Goal: Obtain resource: Download file/media

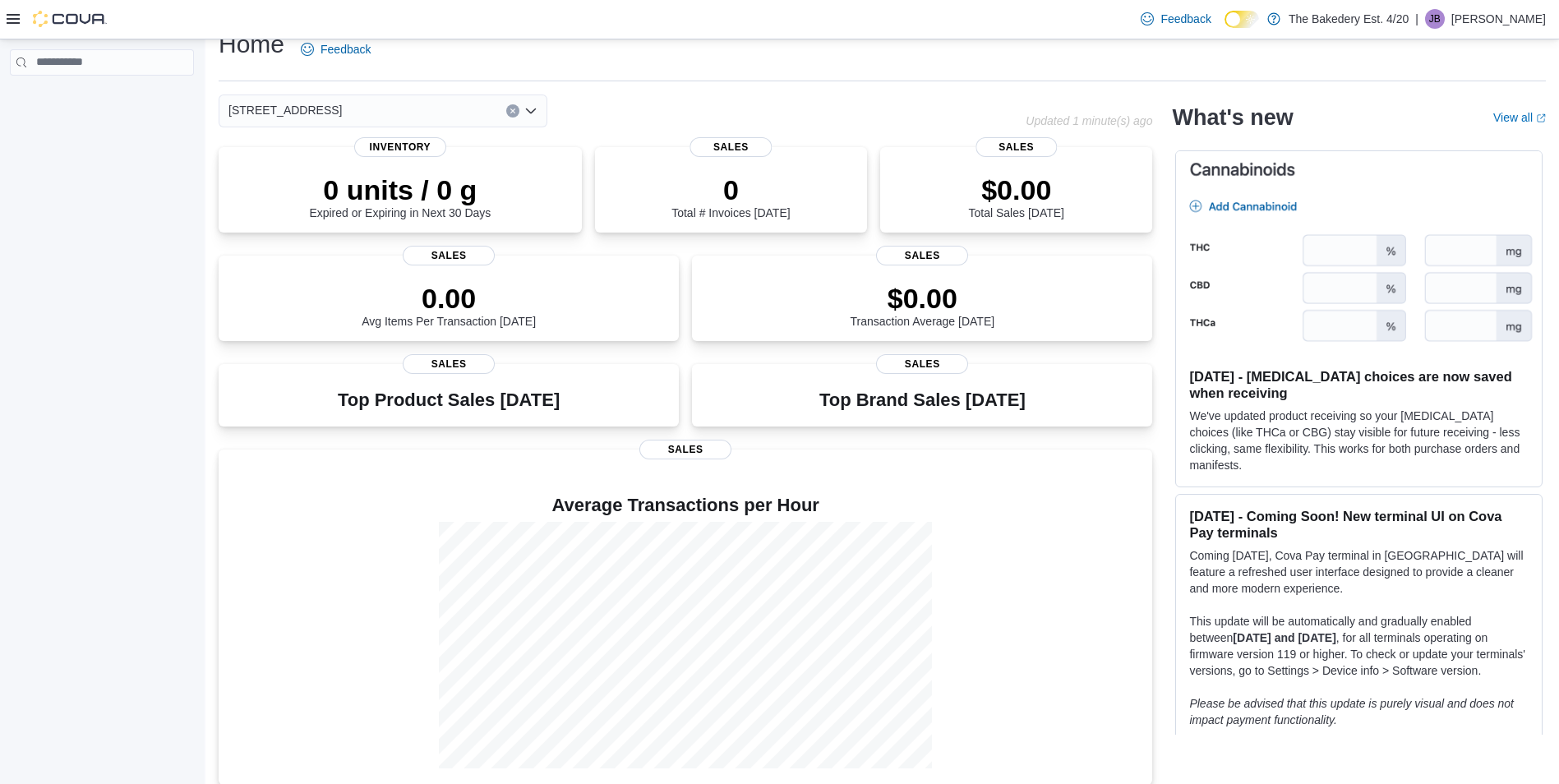
scroll to position [39, 0]
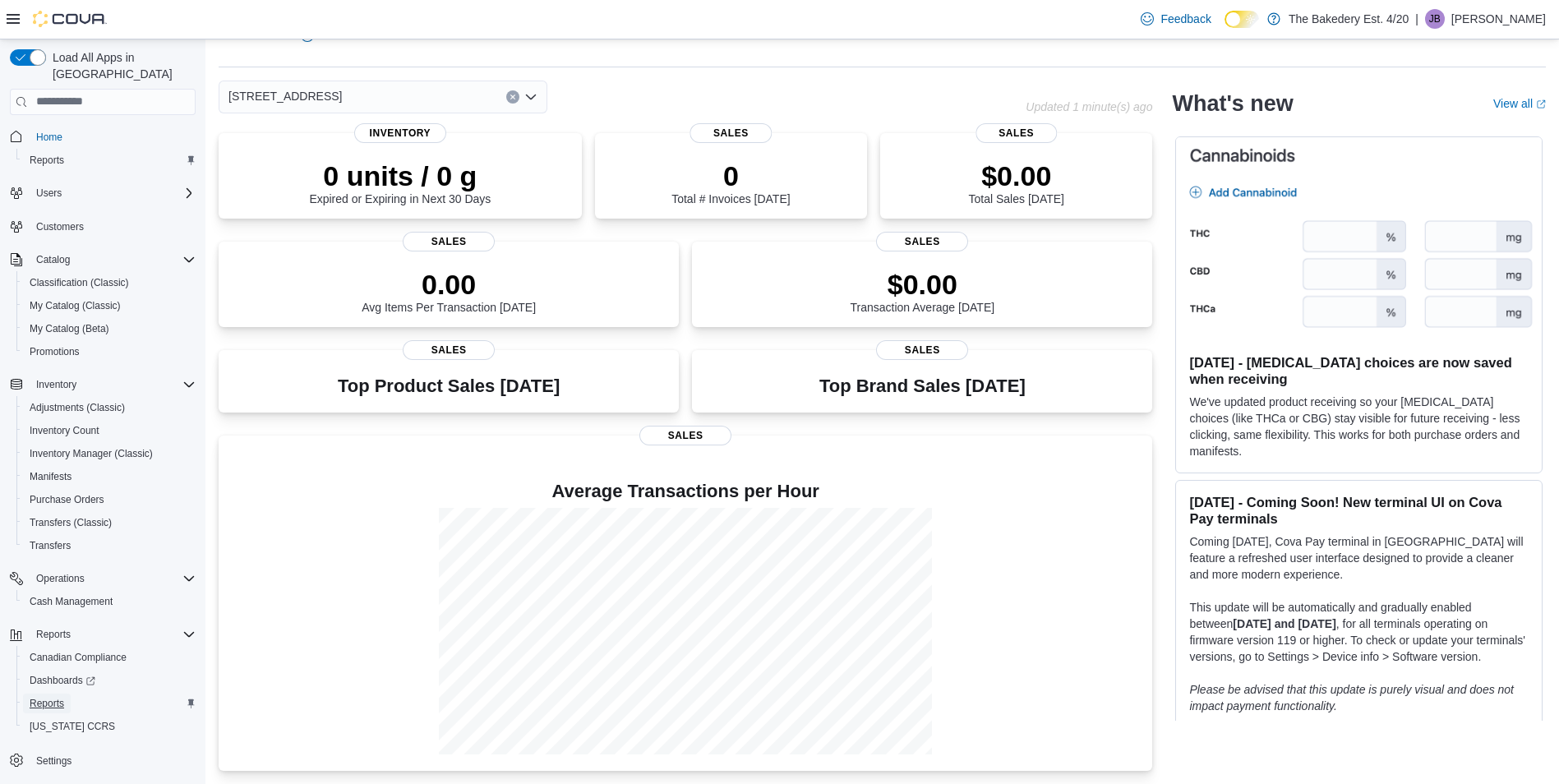
click at [56, 697] on span "Reports" at bounding box center [47, 703] width 35 height 14
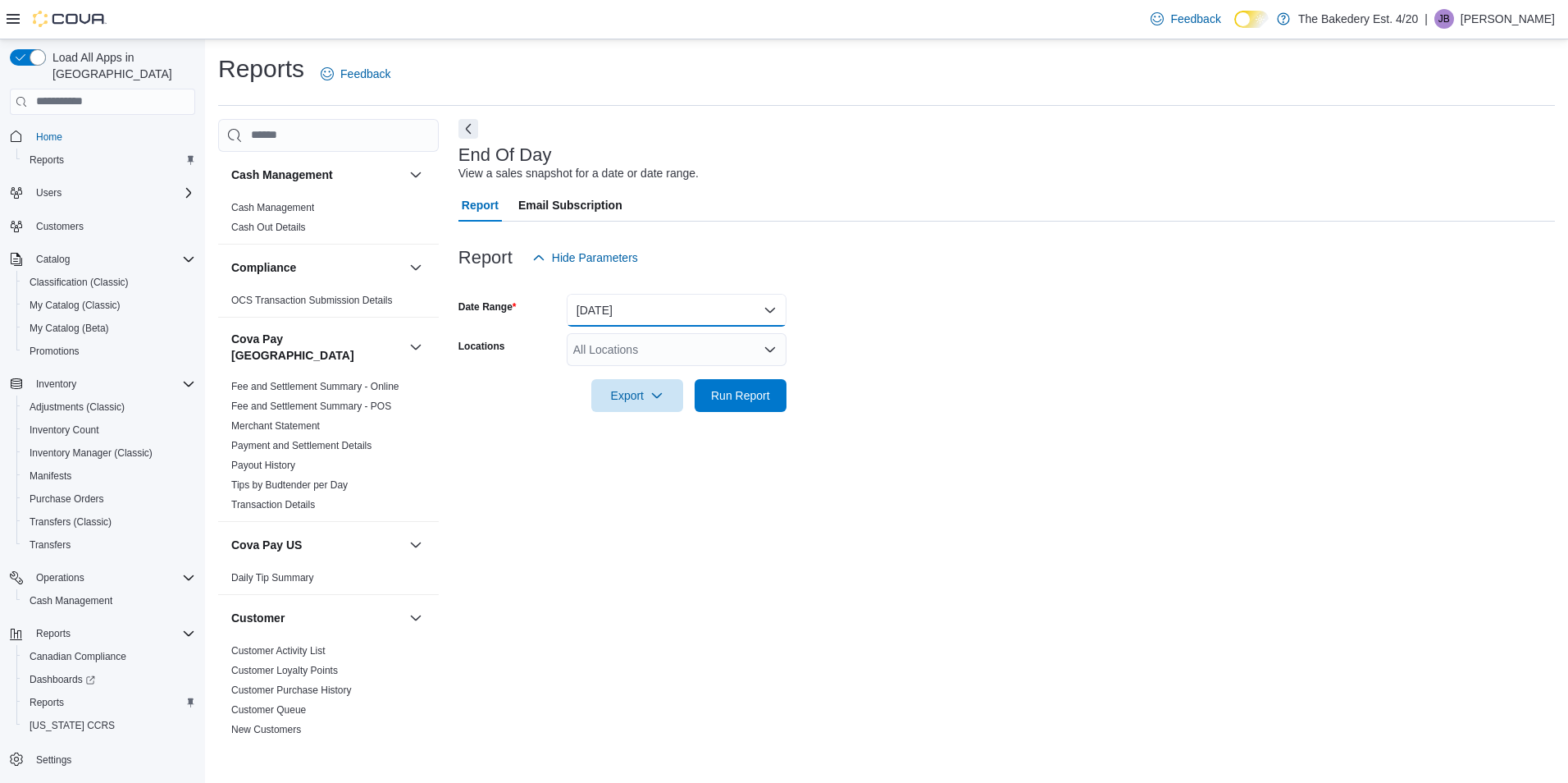
click at [770, 306] on button "[DATE]" at bounding box center [676, 310] width 220 height 33
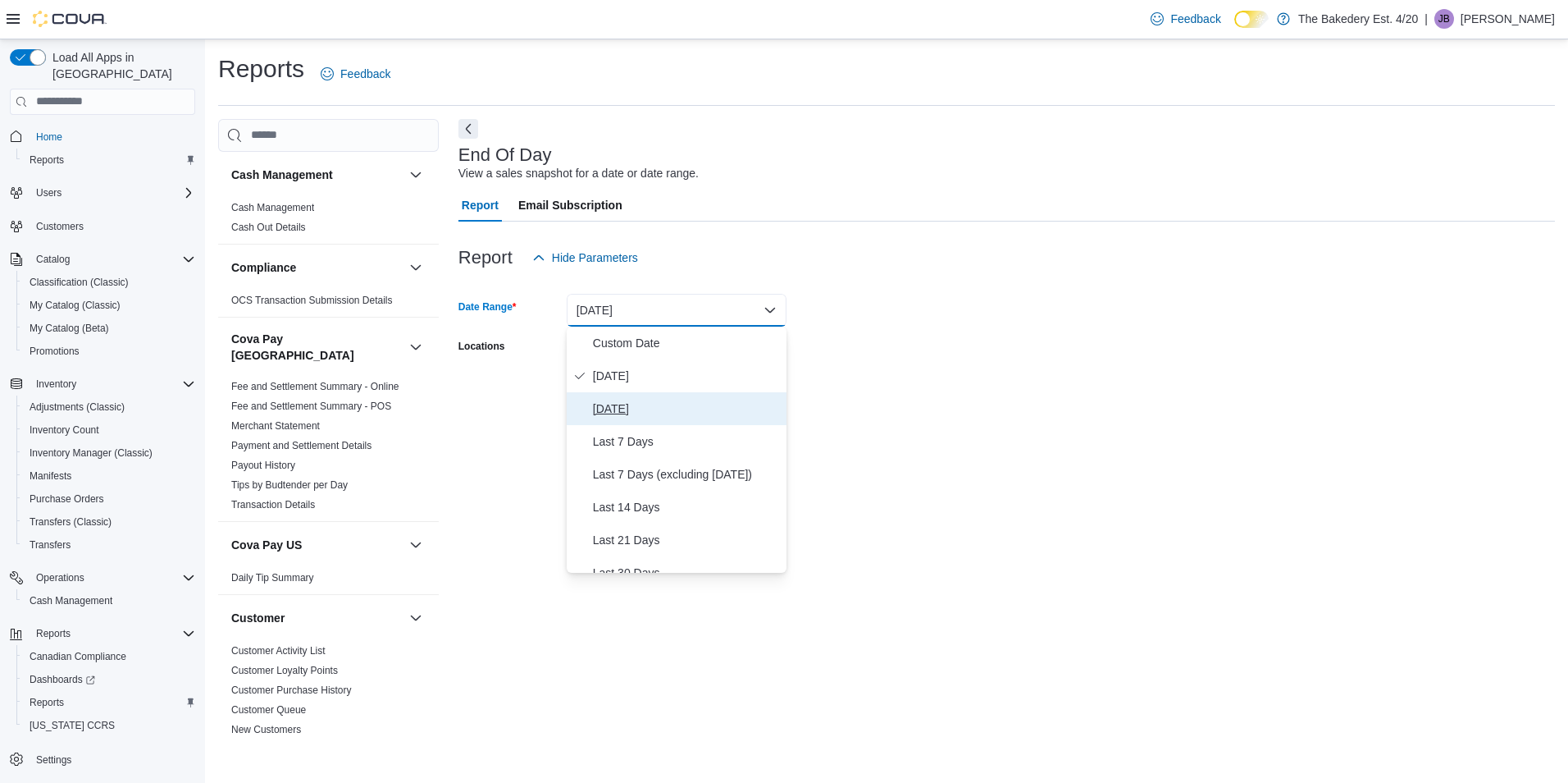
click at [648, 402] on span "[DATE]" at bounding box center [686, 409] width 187 height 19
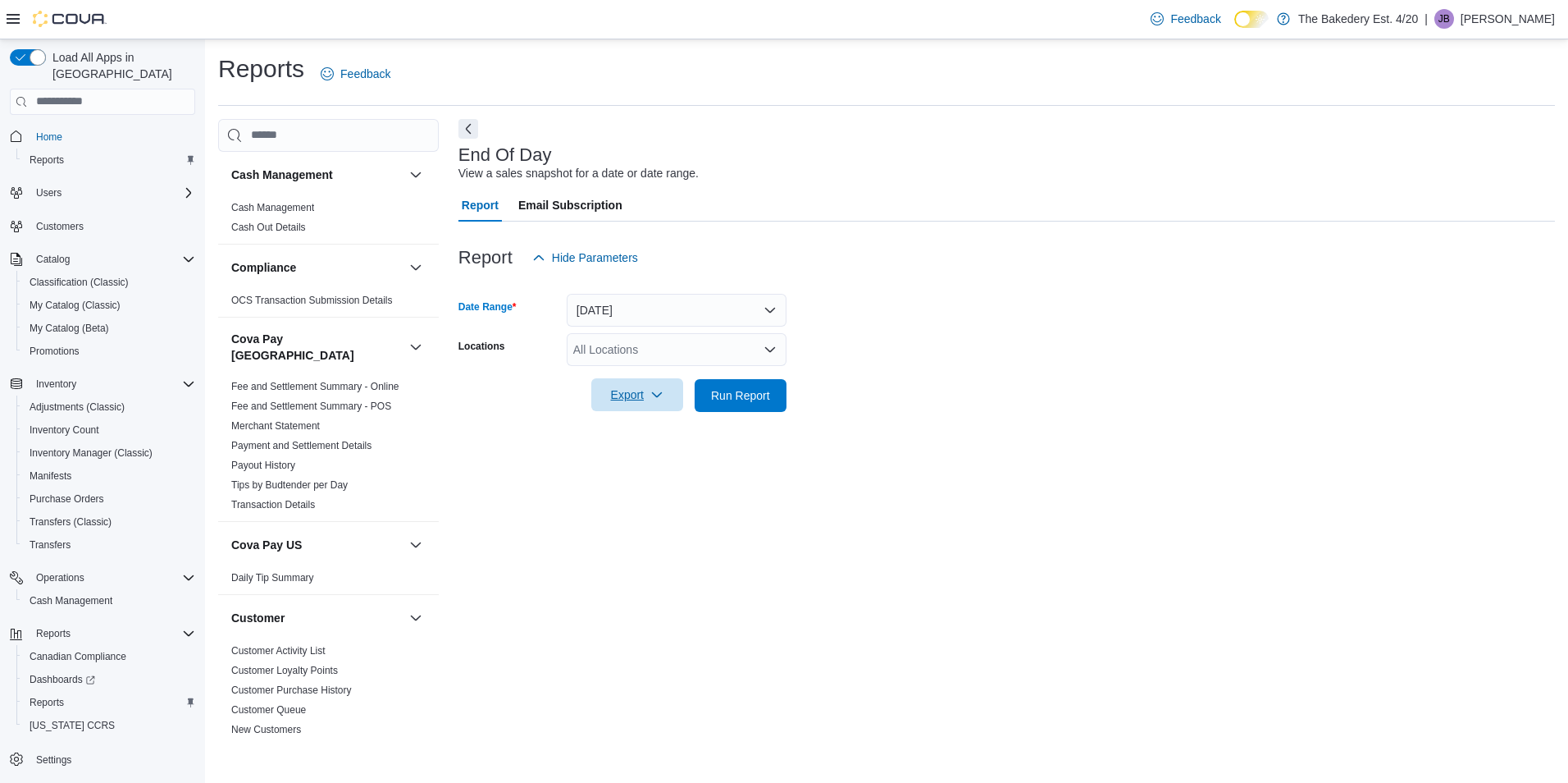
click at [634, 392] on span "Export" at bounding box center [637, 394] width 73 height 33
click at [658, 453] on button "Export to Pdf" at bounding box center [639, 461] width 94 height 33
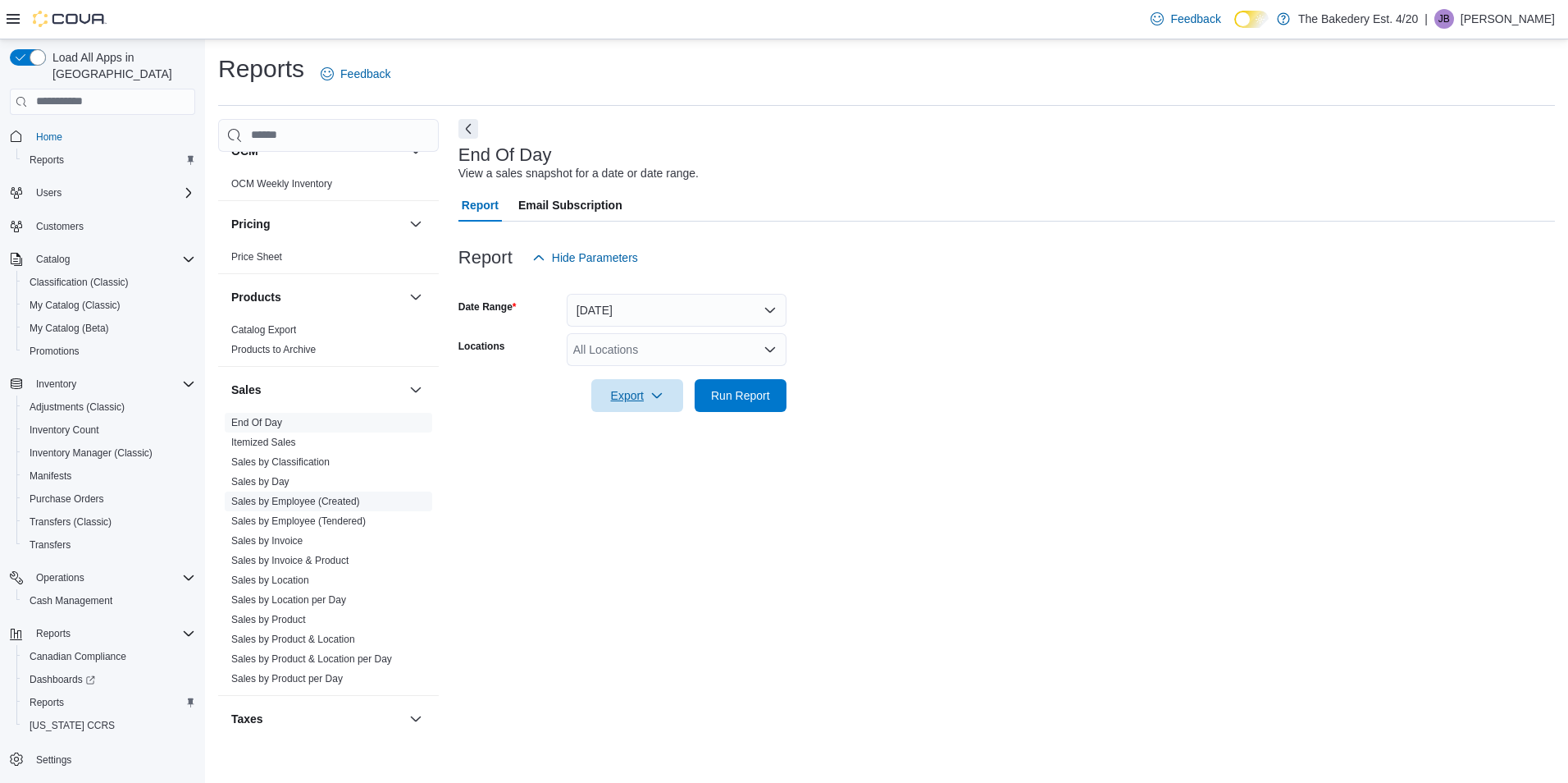
scroll to position [1259, 0]
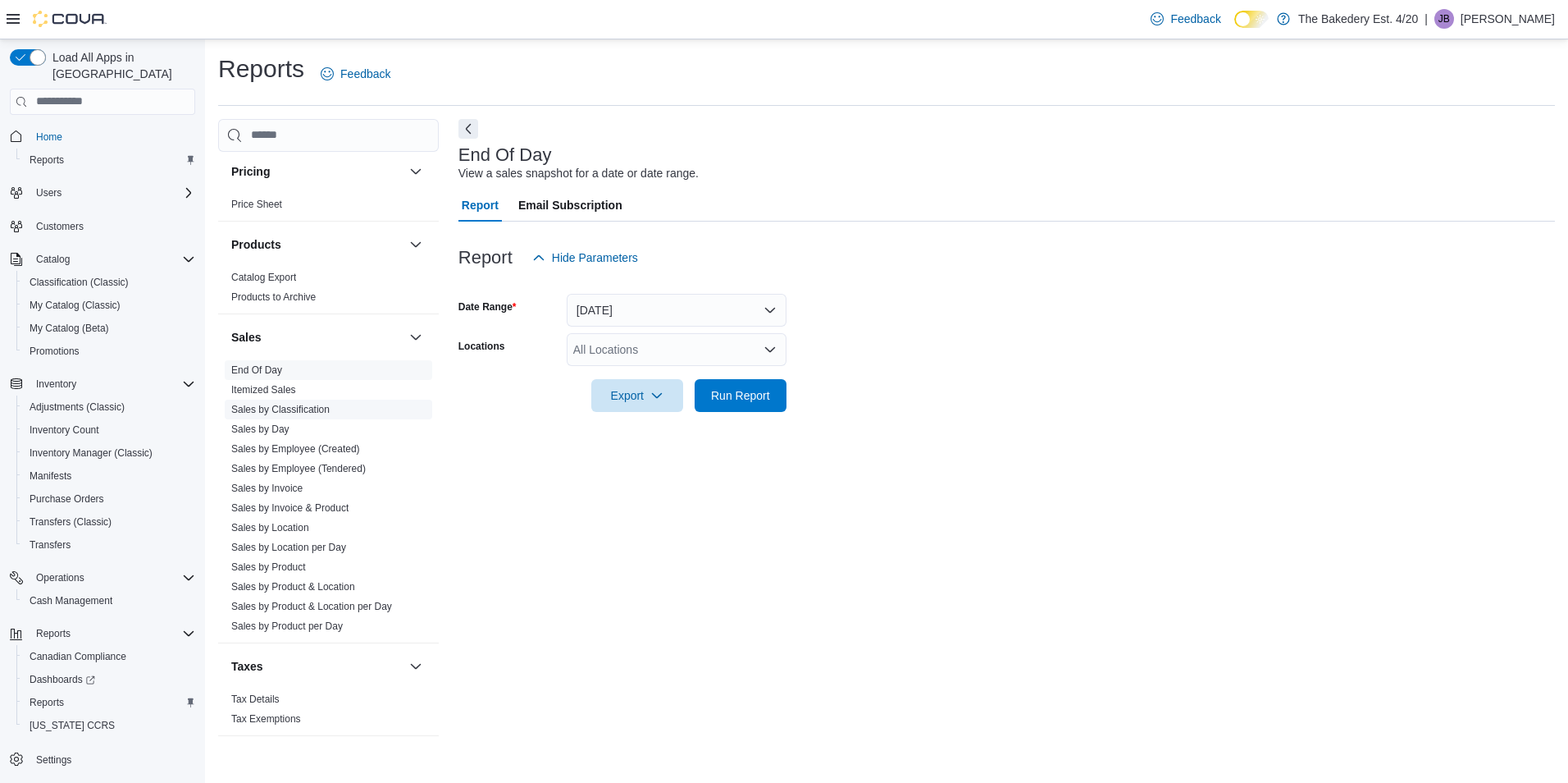
click at [294, 404] on link "Sales by Classification" at bounding box center [281, 410] width 99 height 12
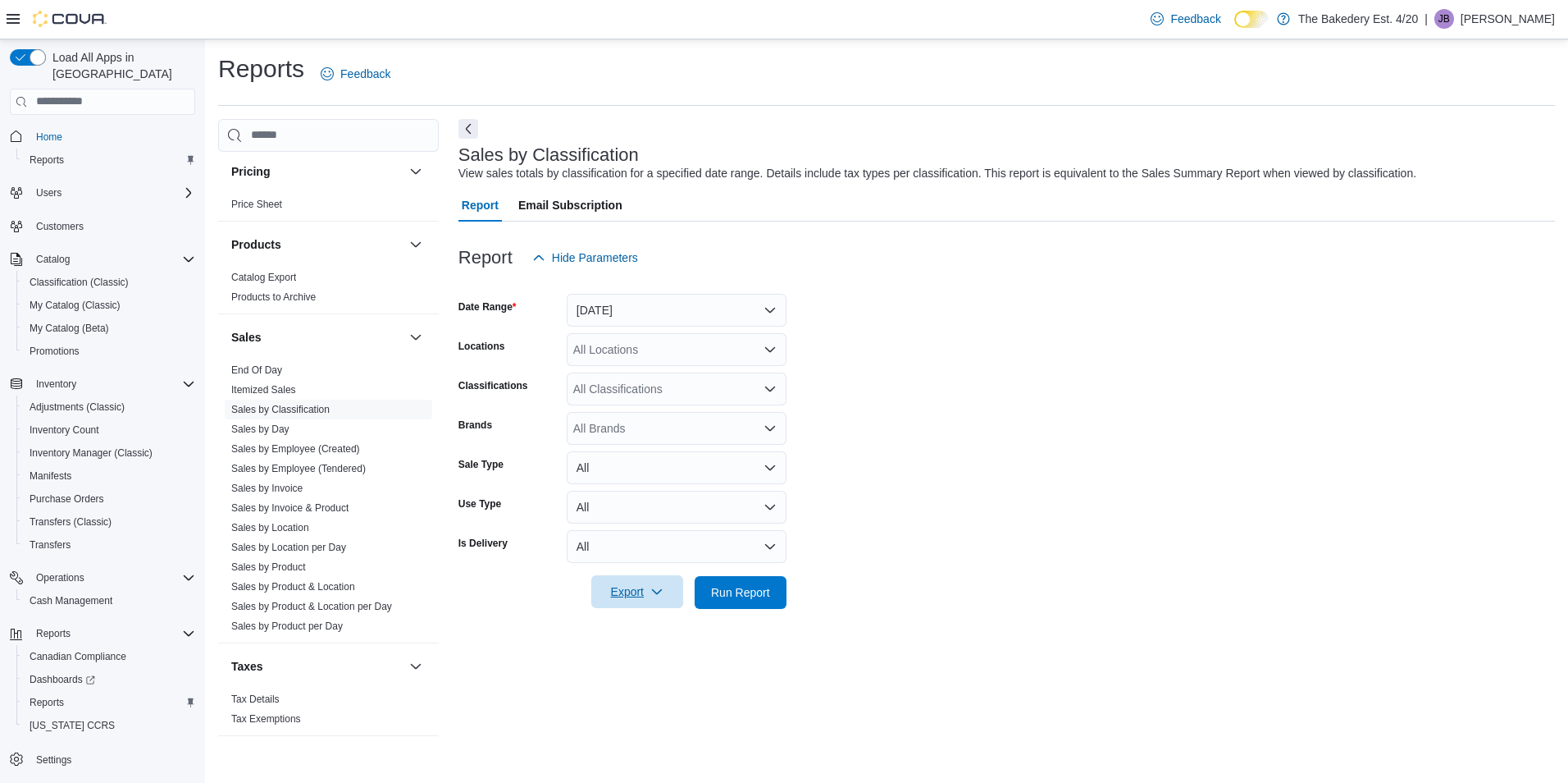
drag, startPoint x: 629, startPoint y: 593, endPoint x: 636, endPoint y: 606, distance: 14.8
click at [629, 594] on span "Export" at bounding box center [637, 592] width 73 height 33
click at [649, 630] on span "Export to Excel" at bounding box center [639, 625] width 74 height 14
click at [794, 430] on form "Date Range [DATE] Locations All Locations Classifications All Classifications B…" at bounding box center [1006, 441] width 1096 height 334
